Goal: Transaction & Acquisition: Purchase product/service

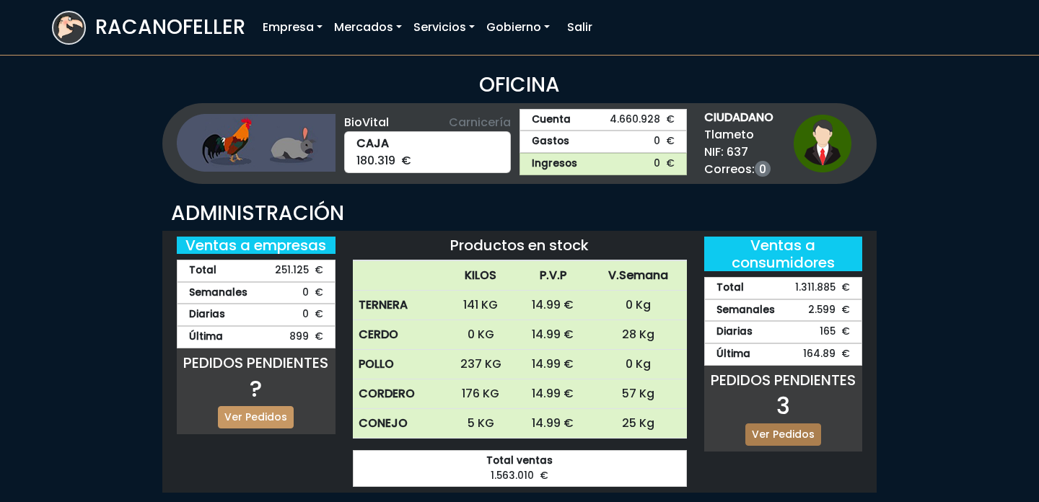
click at [788, 438] on link "Ver Pedidos" at bounding box center [783, 434] width 76 height 22
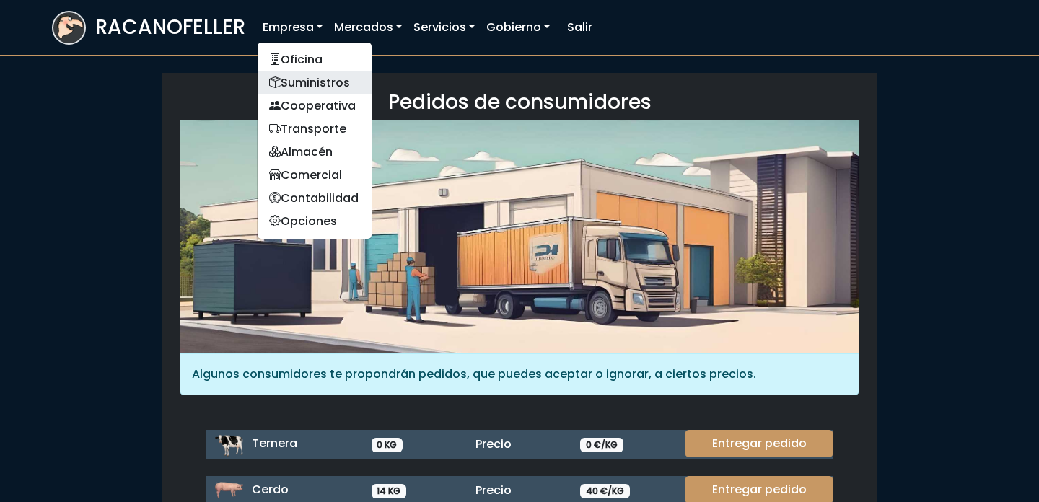
click at [313, 79] on link "Suministros" at bounding box center [314, 82] width 114 height 23
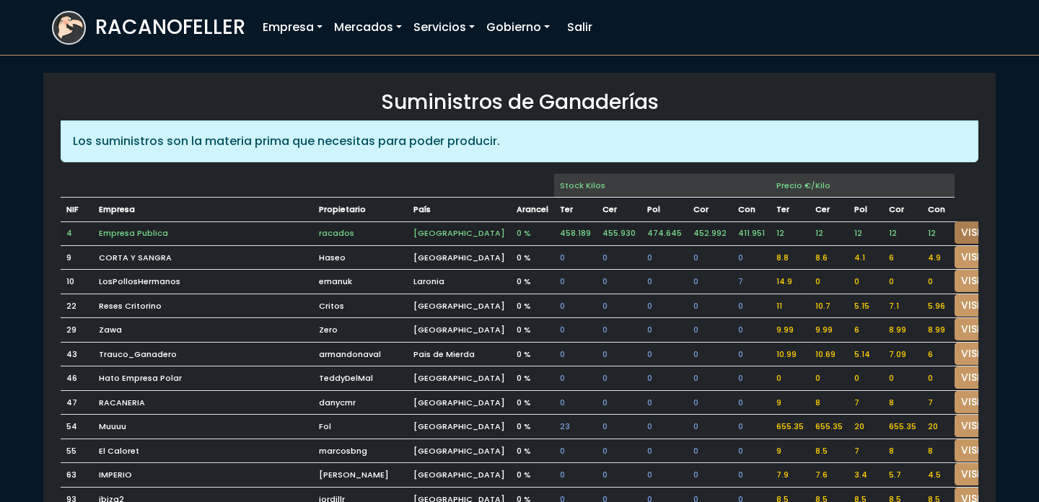
click at [954, 226] on link "VISITAR" at bounding box center [980, 232] width 52 height 22
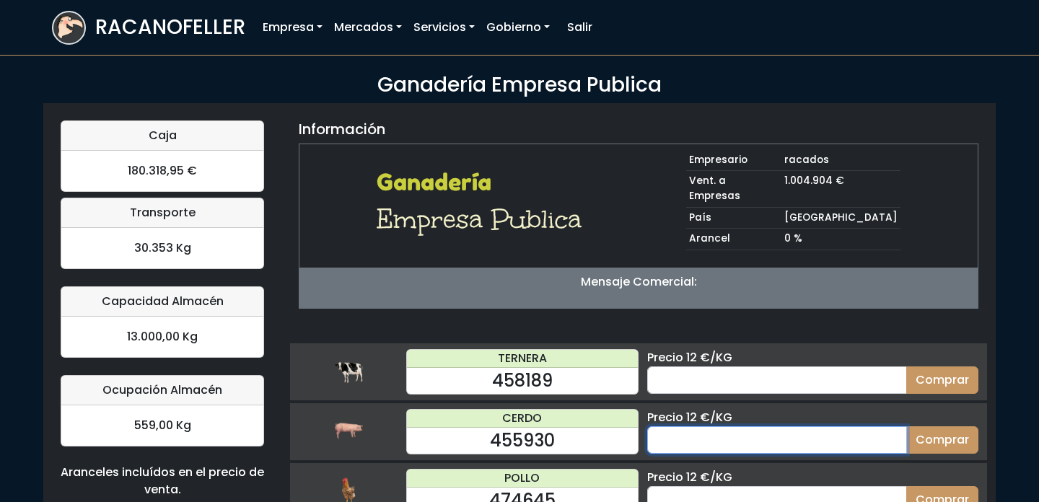
click at [749, 426] on input "number" at bounding box center [777, 439] width 260 height 27
type input "25"
click at [906, 426] on button "Comprar" at bounding box center [942, 439] width 72 height 27
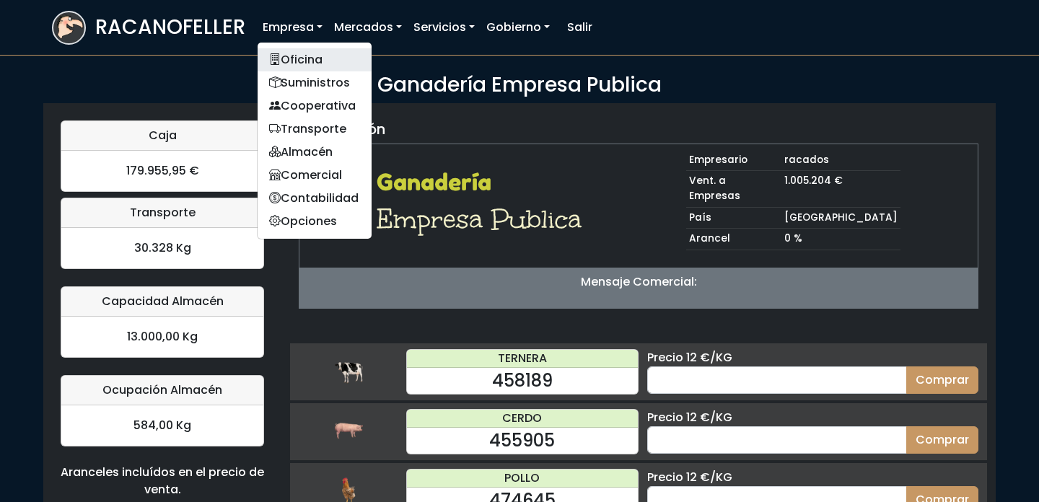
click at [329, 64] on link "Oficina" at bounding box center [314, 59] width 114 height 23
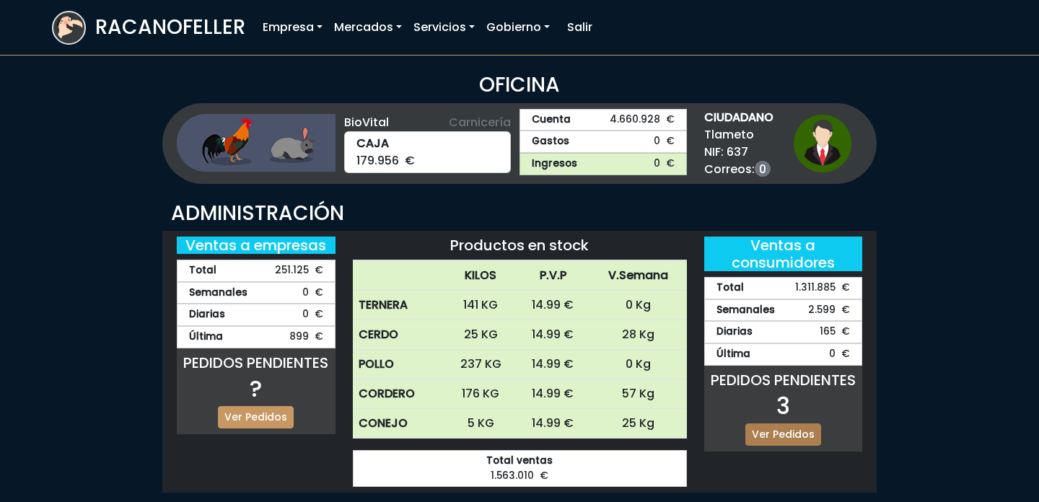
click at [772, 438] on link "Ver Pedidos" at bounding box center [783, 434] width 76 height 22
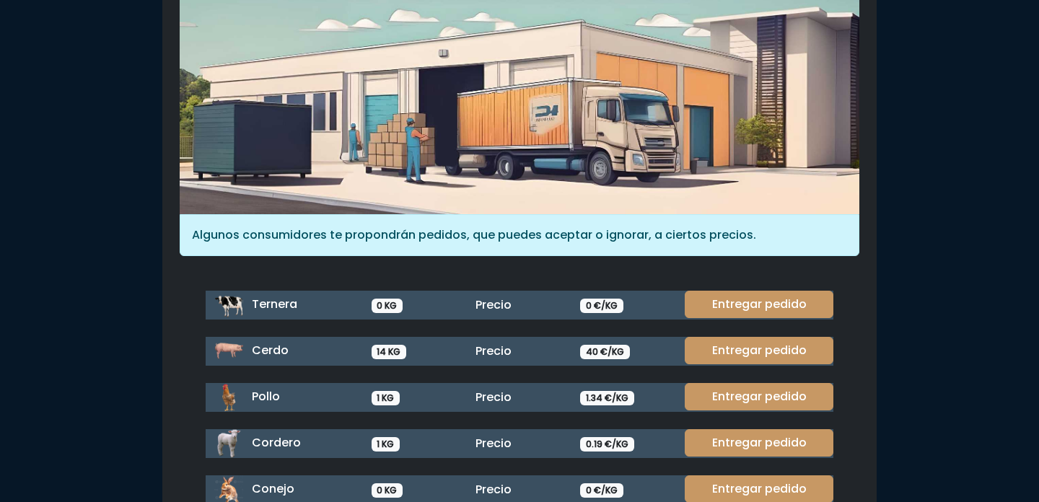
scroll to position [141, 0]
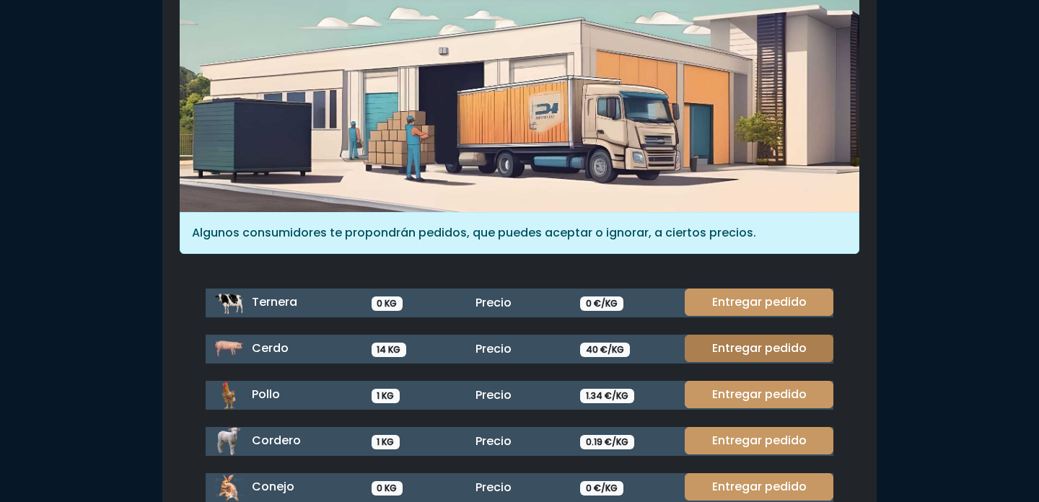
click at [796, 343] on link "Entregar pedido" at bounding box center [758, 348] width 149 height 27
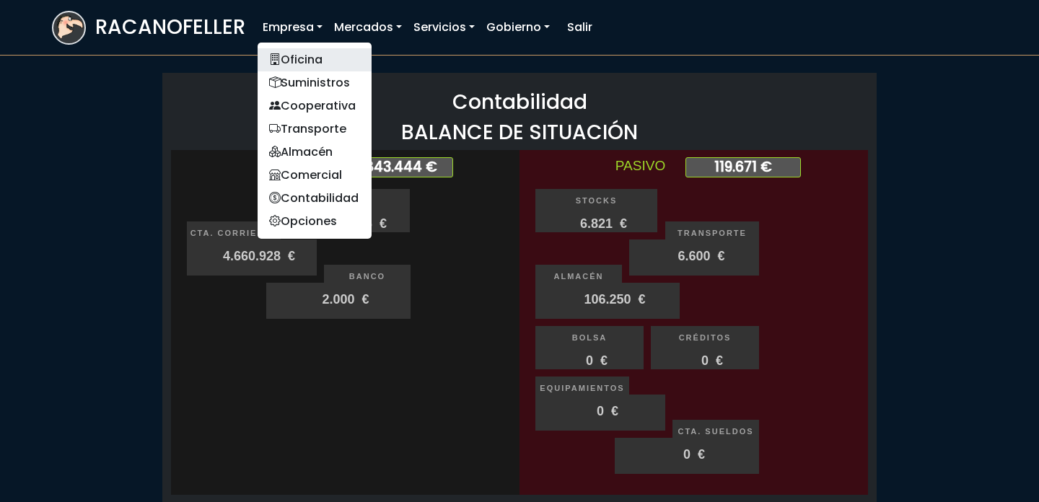
click at [311, 68] on link "Oficina" at bounding box center [314, 59] width 114 height 23
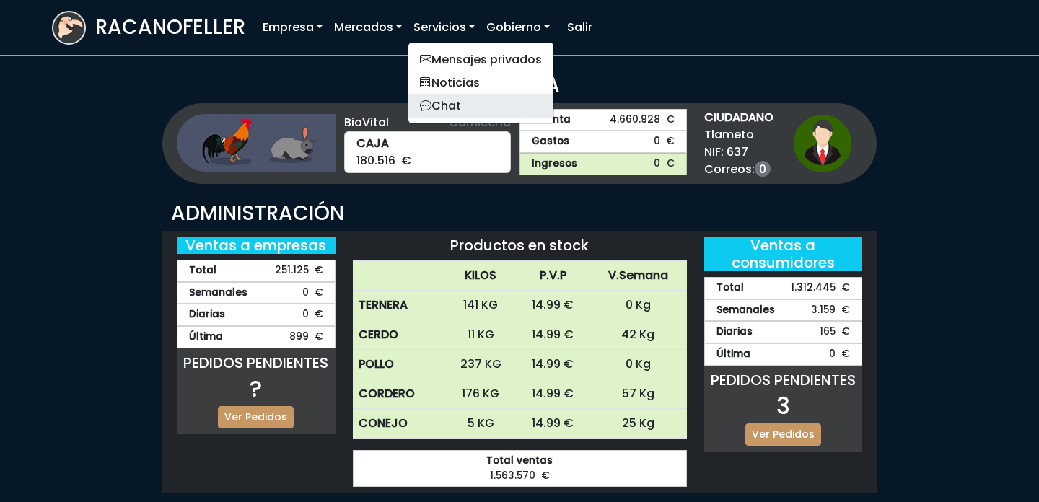
click at [472, 105] on link "Chat" at bounding box center [480, 105] width 145 height 23
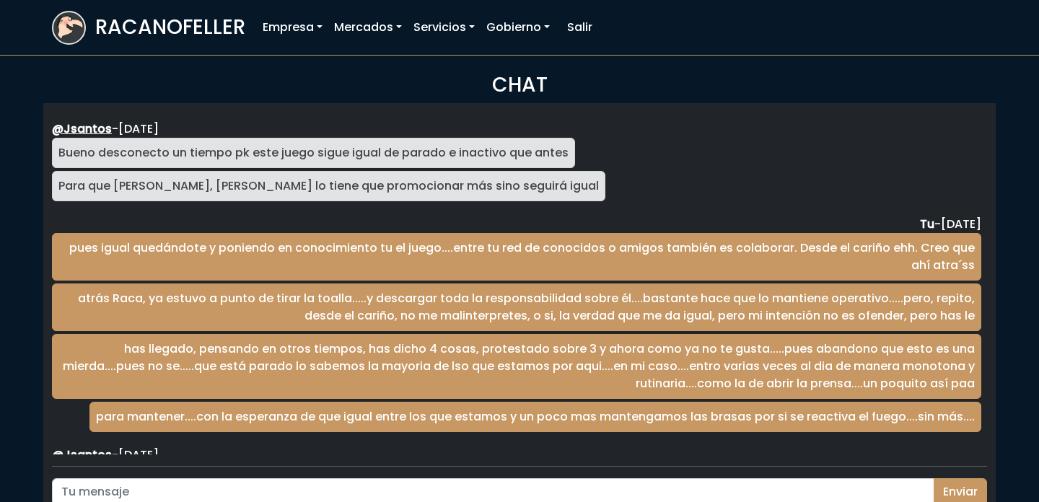
scroll to position [2358, 0]
